Goal: Information Seeking & Learning: Learn about a topic

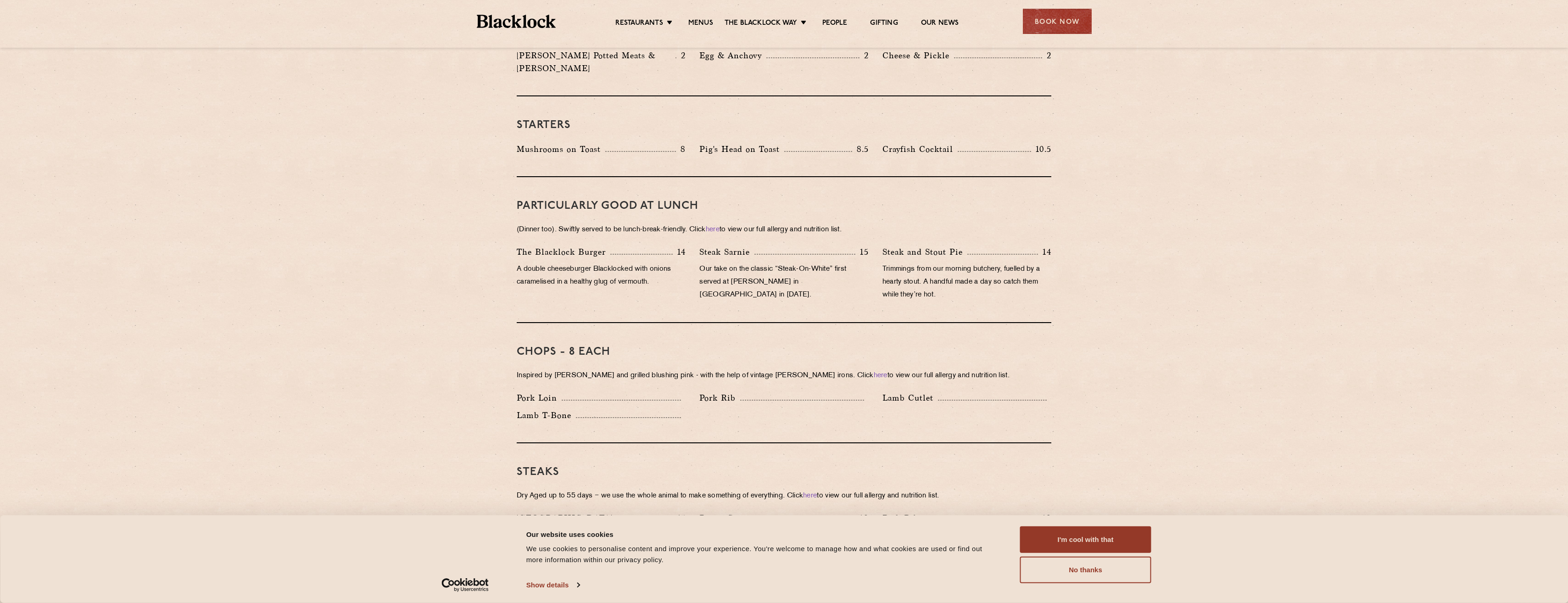
scroll to position [229, 0]
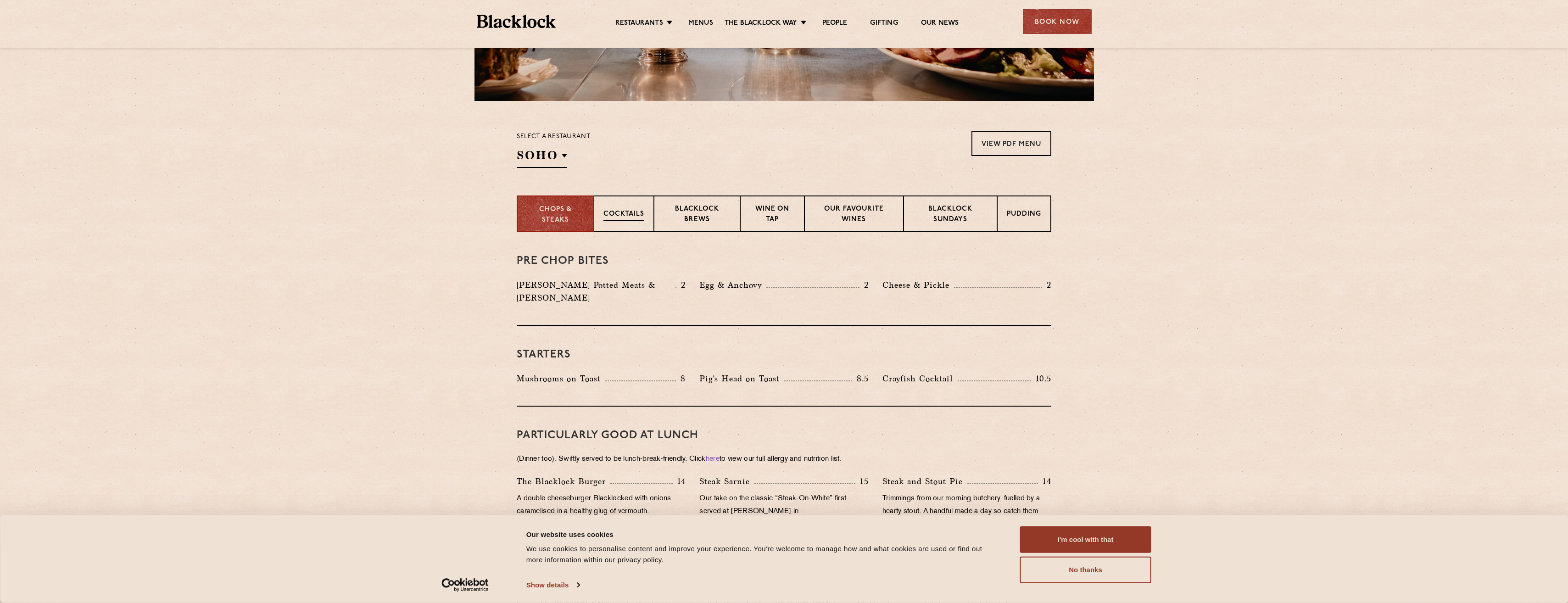
click at [622, 207] on div "Cocktails" at bounding box center [624, 214] width 60 height 37
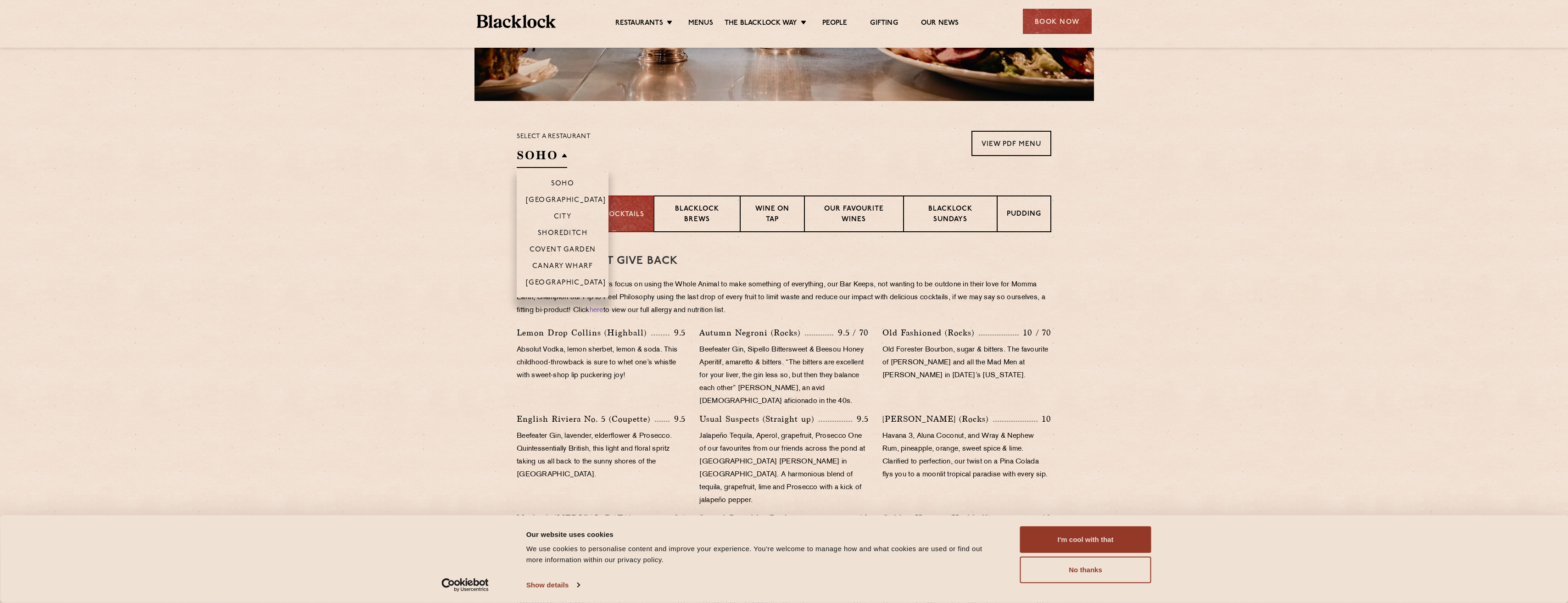
click at [527, 156] on h2 "SOHO" at bounding box center [542, 158] width 51 height 21
click at [555, 215] on p "City" at bounding box center [562, 217] width 18 height 9
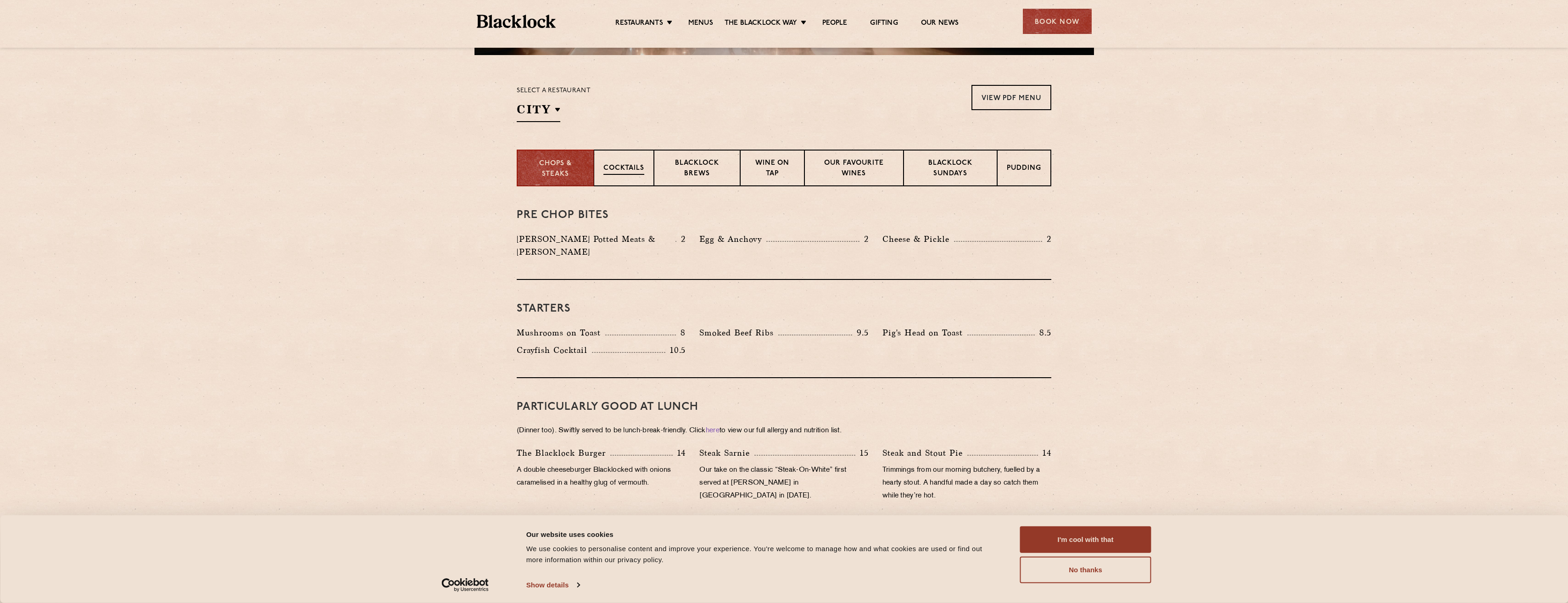
click at [631, 178] on div "Cocktails" at bounding box center [624, 168] width 60 height 37
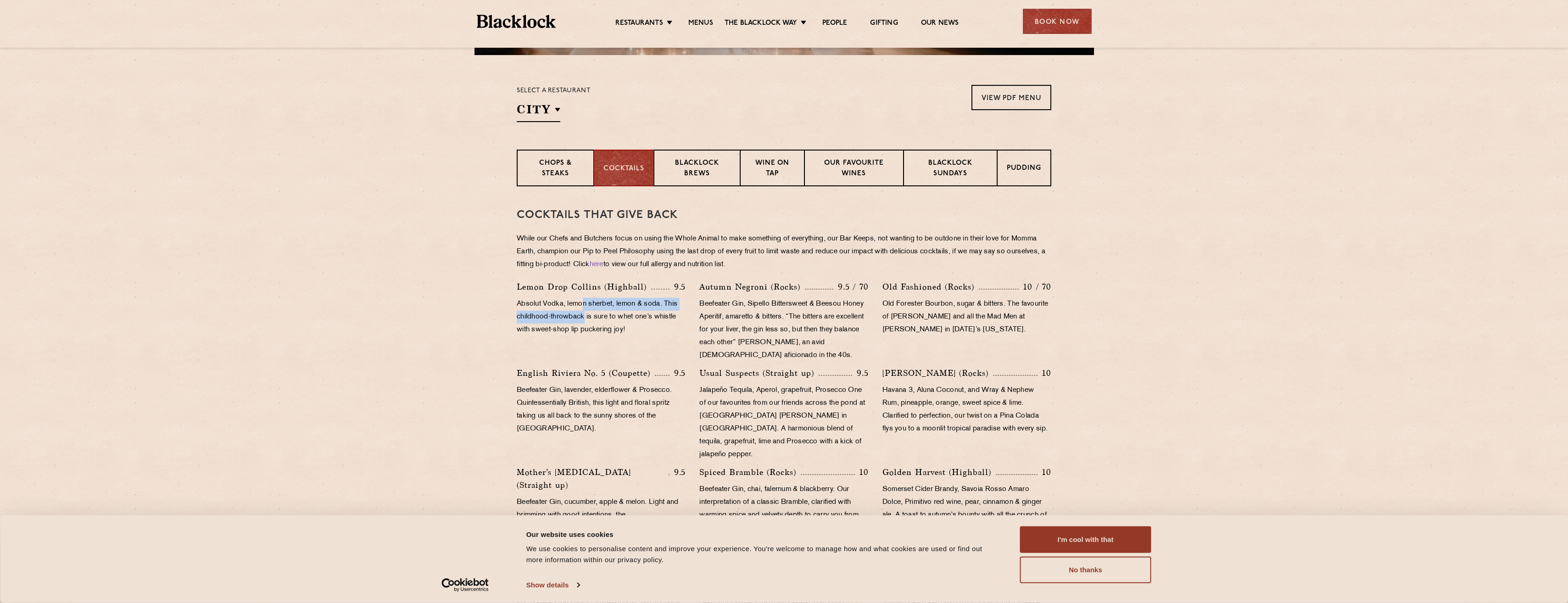
drag, startPoint x: 584, startPoint y: 306, endPoint x: 586, endPoint y: 316, distance: 10.2
click at [586, 316] on p "Absolut Vodka, lemon sherbet, lemon & soda. This childhood-throwback is sure to…" at bounding box center [601, 316] width 169 height 38
drag, startPoint x: 586, startPoint y: 316, endPoint x: 612, endPoint y: 324, distance: 27.2
click at [612, 324] on p "Absolut Vodka, lemon sherbet, lemon & soda. This childhood-throwback is sure to…" at bounding box center [601, 316] width 169 height 38
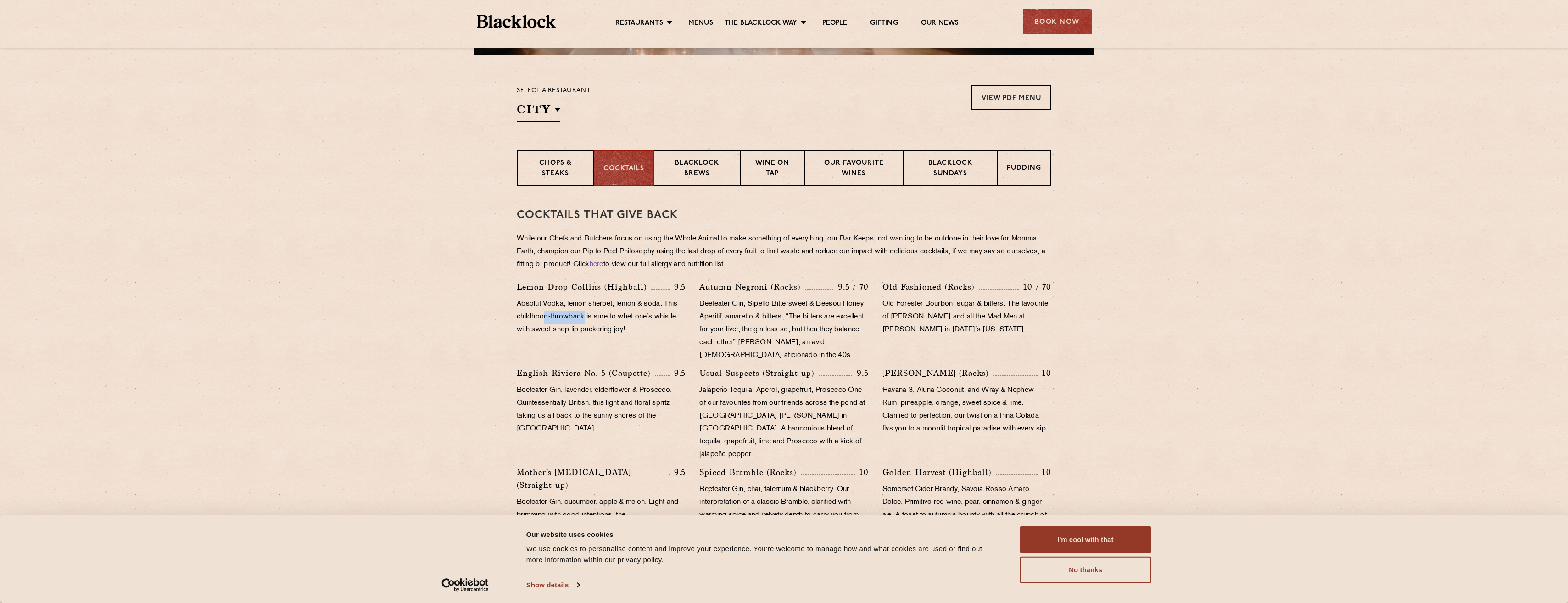
drag, startPoint x: 551, startPoint y: 316, endPoint x: 598, endPoint y: 323, distance: 47.5
click at [598, 323] on p "Absolut Vodka, lemon sherbet, lemon & soda. This childhood-throwback is sure to…" at bounding box center [601, 316] width 169 height 38
drag, startPoint x: 598, startPoint y: 323, endPoint x: 602, endPoint y: 327, distance: 5.7
click at [602, 327] on p "Absolut Vodka, lemon sherbet, lemon & soda. This childhood-throwback is sure to…" at bounding box center [601, 316] width 169 height 38
click at [590, 301] on p "Absolut Vodka, lemon sherbet, lemon & soda. This childhood-throwback is sure to…" at bounding box center [601, 316] width 169 height 38
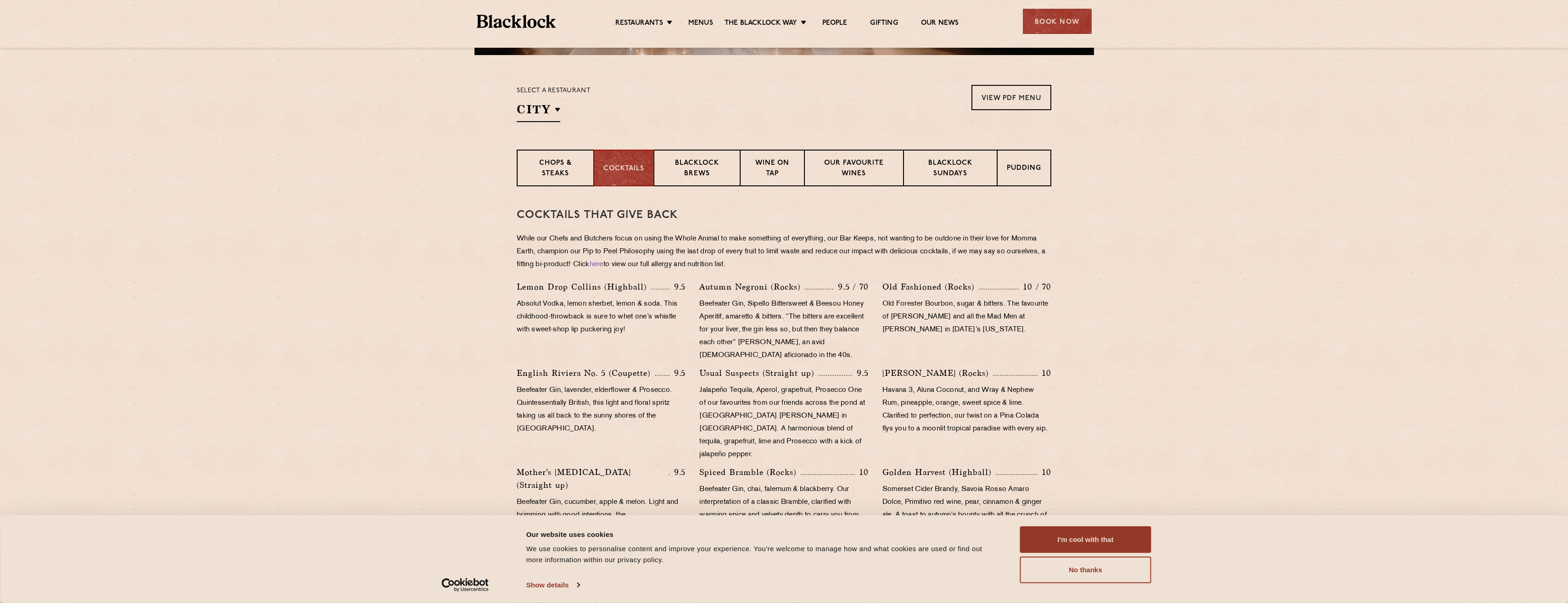
click at [590, 301] on p "Absolut Vodka, lemon sherbet, lemon & soda. This childhood-throwback is sure to…" at bounding box center [601, 316] width 169 height 38
drag, startPoint x: 590, startPoint y: 301, endPoint x: 595, endPoint y: 324, distance: 23.5
click at [595, 324] on p "Absolut Vodka, lemon sherbet, lemon & soda. This childhood-throwback is sure to…" at bounding box center [601, 316] width 169 height 38
drag, startPoint x: 588, startPoint y: 298, endPoint x: 586, endPoint y: 330, distance: 32.1
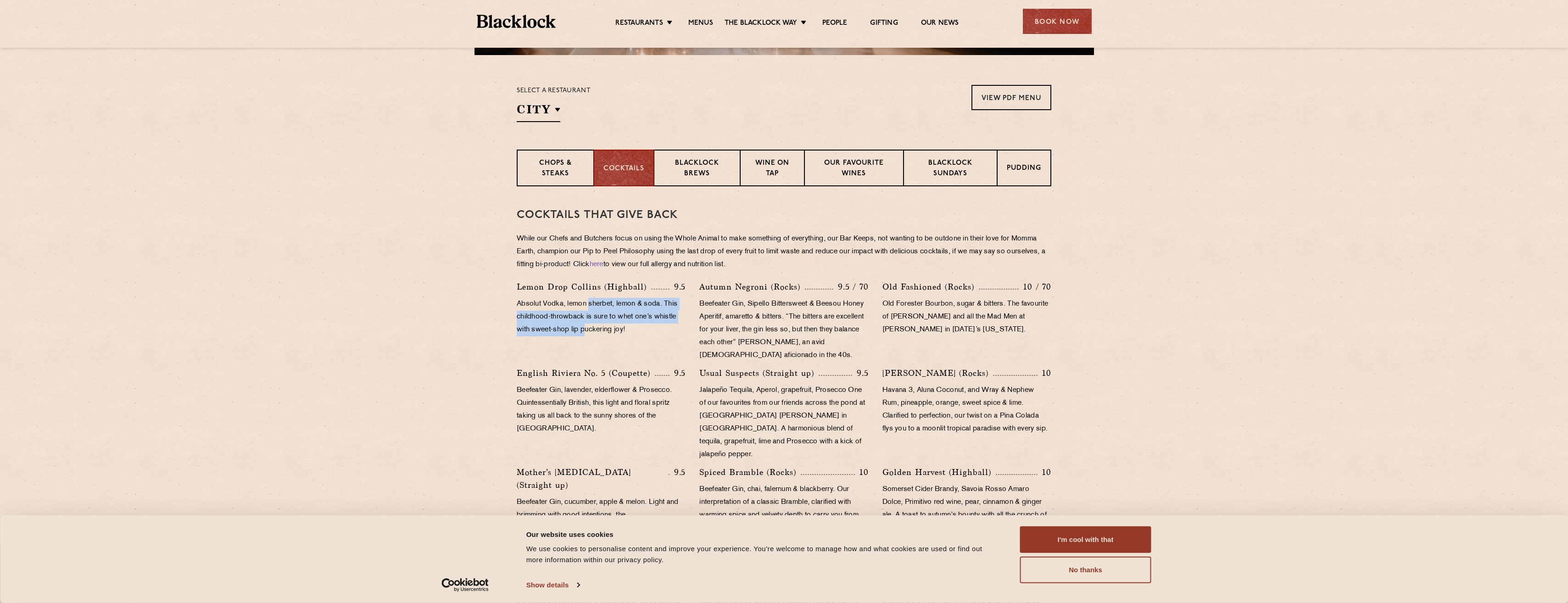
click at [586, 330] on div "Lemon Drop [PERSON_NAME] (Highball) 9.5 Absolut Vodka, lemon sherbet, lemon & s…" at bounding box center [601, 324] width 183 height 86
drag, startPoint x: 586, startPoint y: 330, endPoint x: 599, endPoint y: 330, distance: 13.0
click at [599, 330] on p "Absolut Vodka, lemon sherbet, lemon & soda. This childhood-throwback is sure to…" at bounding box center [601, 316] width 169 height 38
click at [1135, 538] on button "I'm cool with that" at bounding box center [1086, 540] width 131 height 27
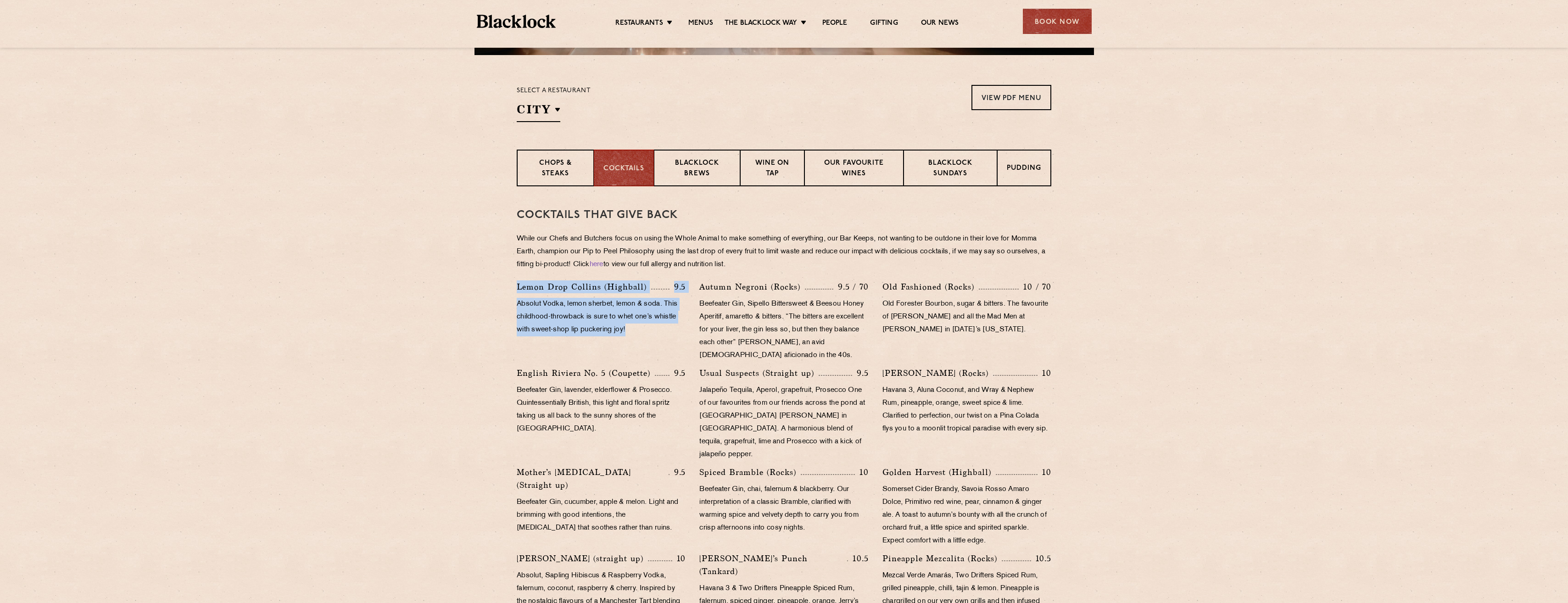
drag, startPoint x: 517, startPoint y: 288, endPoint x: 651, endPoint y: 330, distance: 140.4
click at [651, 330] on div "Lemon Drop [PERSON_NAME] (Highball) 9.5 Absolut Vodka, lemon sherbet, lemon & s…" at bounding box center [601, 324] width 183 height 86
click at [551, 285] on p "Lemon Drop Collins (Highball)" at bounding box center [584, 287] width 135 height 13
drag, startPoint x: 517, startPoint y: 305, endPoint x: 635, endPoint y: 327, distance: 120.0
click at [635, 327] on p "Absolut Vodka, lemon sherbet, lemon & soda. This childhood-throwback is sure to…" at bounding box center [601, 316] width 169 height 38
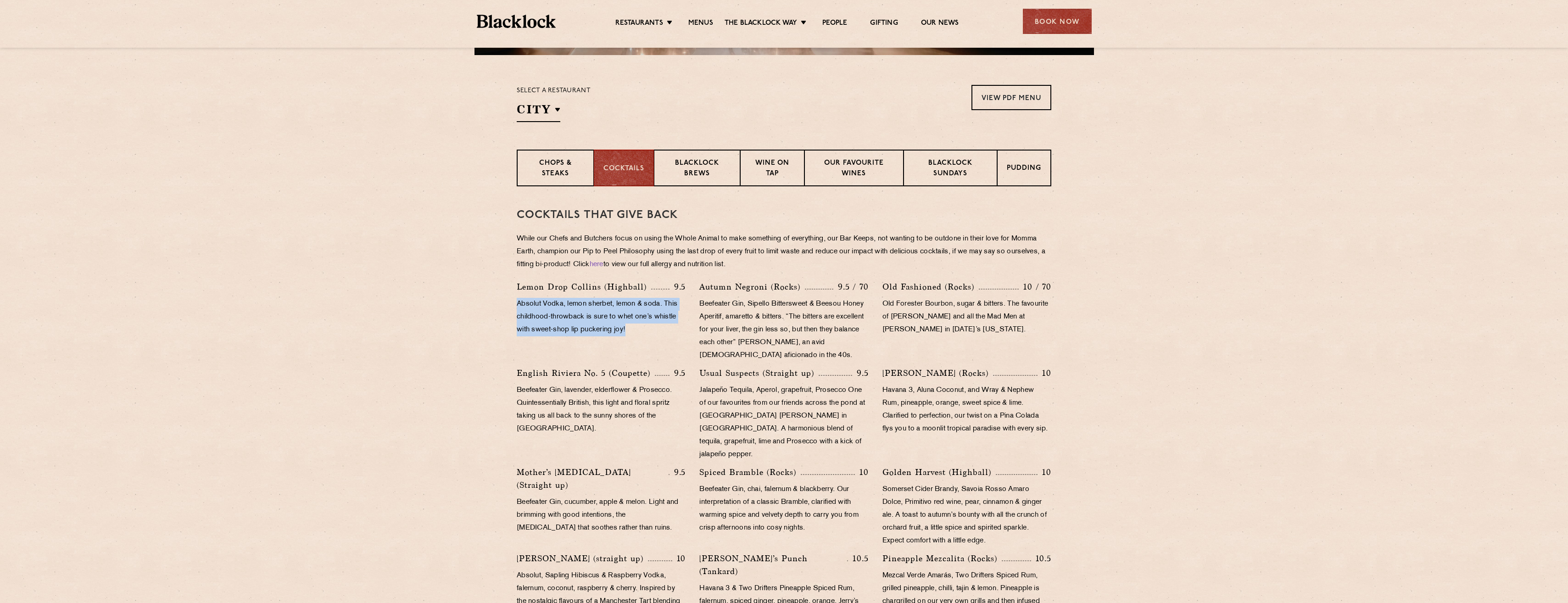
drag, startPoint x: 635, startPoint y: 327, endPoint x: 640, endPoint y: 330, distance: 5.8
click at [640, 330] on p "Absolut Vodka, lemon sherbet, lemon & soda. This childhood-throwback is sure to…" at bounding box center [601, 316] width 169 height 38
click at [648, 85] on div "Select a restaurant City [GEOGRAPHIC_DATA] [GEOGRAPHIC_DATA] [GEOGRAPHIC_DATA] …" at bounding box center [784, 103] width 534 height 37
drag, startPoint x: 460, startPoint y: 170, endPoint x: 471, endPoint y: 176, distance: 12.5
click at [460, 170] on section "Chops & Steaks Cocktails [PERSON_NAME] Brews Wine on Tap Our favourite wines [P…" at bounding box center [784, 168] width 1568 height 37
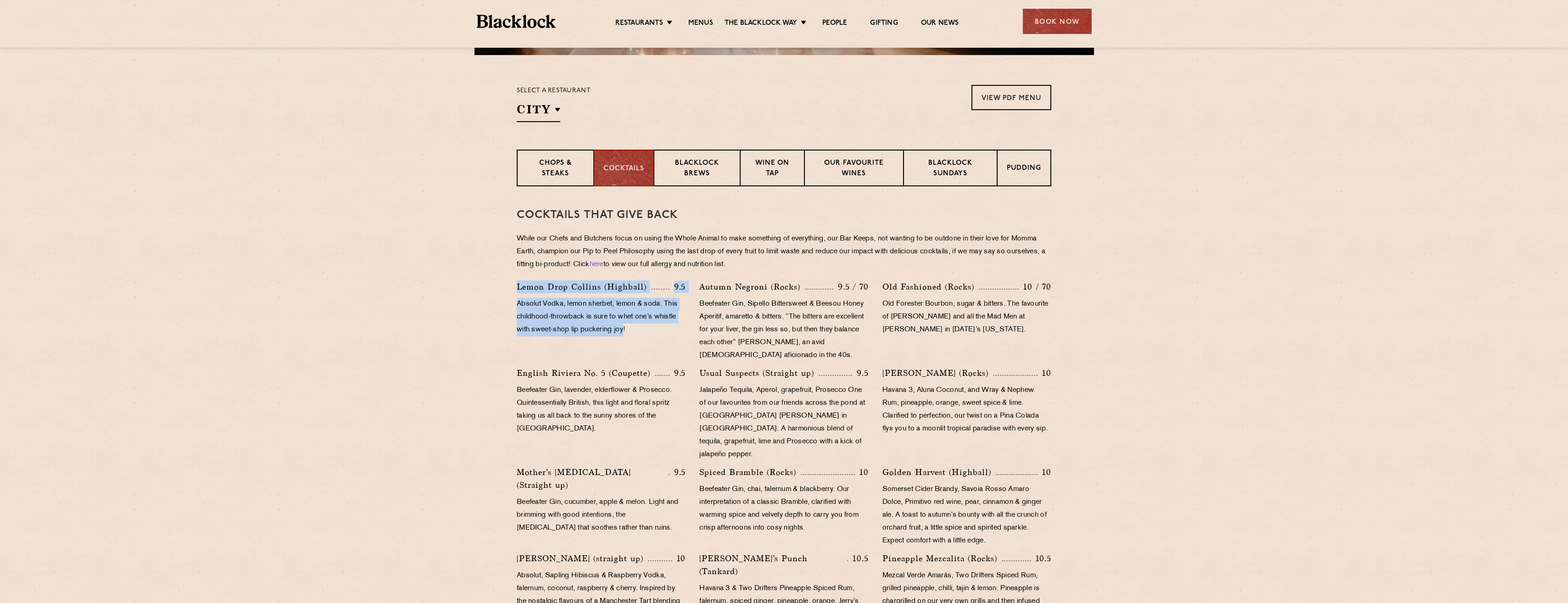
drag, startPoint x: 517, startPoint y: 286, endPoint x: 628, endPoint y: 333, distance: 120.5
click at [628, 333] on div "Lemon Drop [PERSON_NAME] (Highball) 9.5 Absolut Vodka, lemon sherbet, lemon & s…" at bounding box center [601, 324] width 183 height 86
drag, startPoint x: 628, startPoint y: 333, endPoint x: 632, endPoint y: 335, distance: 4.5
click at [632, 335] on p "Absolut Vodka, lemon sherbet, lemon & soda. This childhood-throwback is sure to…" at bounding box center [601, 316] width 169 height 38
drag, startPoint x: 487, startPoint y: 284, endPoint x: 570, endPoint y: 50, distance: 248.3
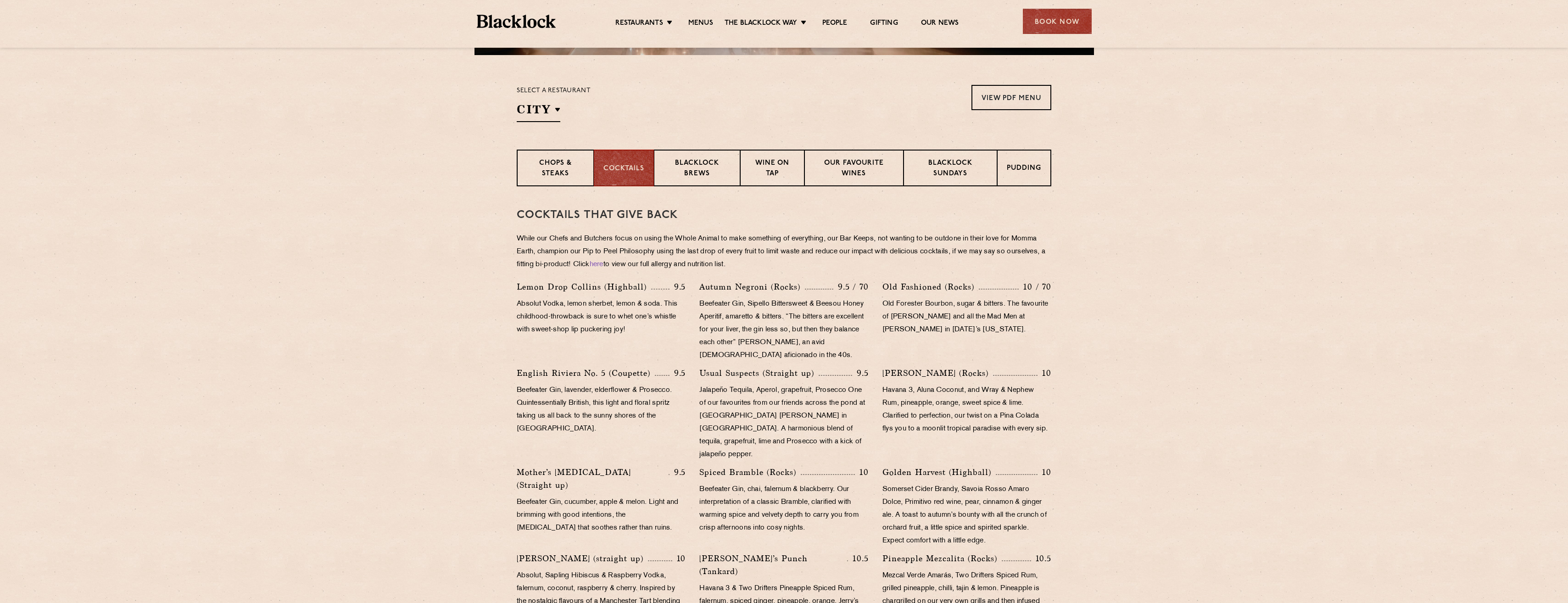
click at [487, 283] on section "Cocktails That Give Back While our Chefs and Butchers focus on using the Whole …" at bounding box center [784, 554] width 1568 height 736
